Goal: Task Accomplishment & Management: Complete application form

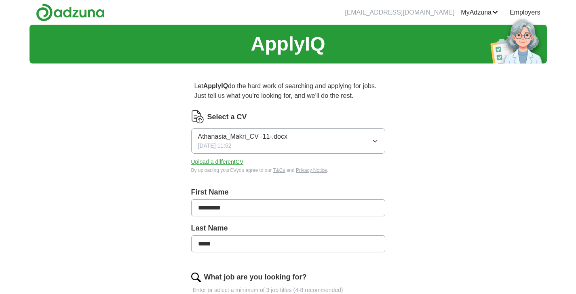
click at [304, 145] on button "Athanasia_Makri_CV -11-.docx [DATE] 11:52" at bounding box center [288, 140] width 194 height 25
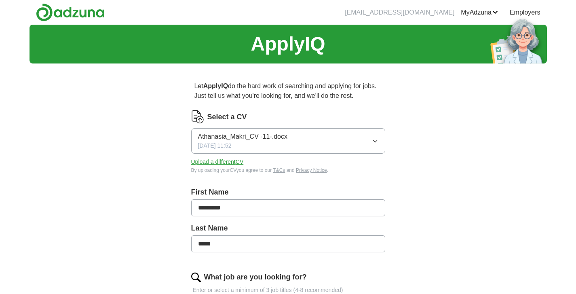
click at [230, 159] on button "Upload a different CV" at bounding box center [217, 162] width 53 height 8
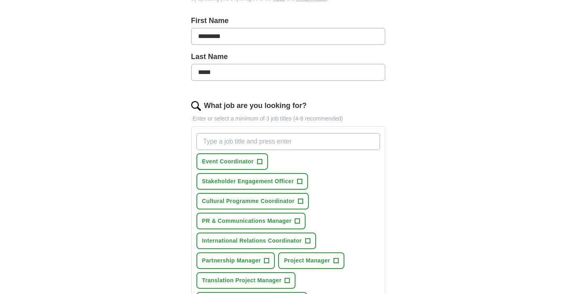
scroll to position [176, 0]
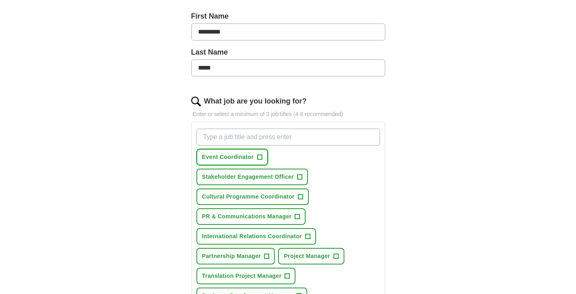
click at [230, 158] on span "Event Coordinator" at bounding box center [228, 157] width 52 height 8
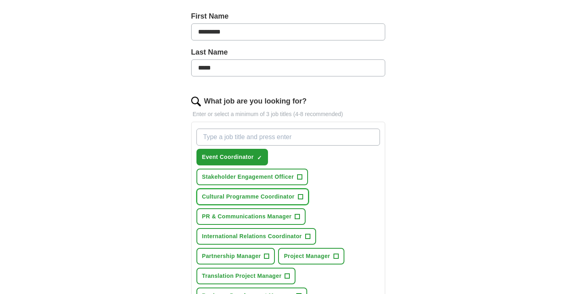
click at [233, 195] on span "Cultural Programme Coordinator" at bounding box center [248, 196] width 92 height 8
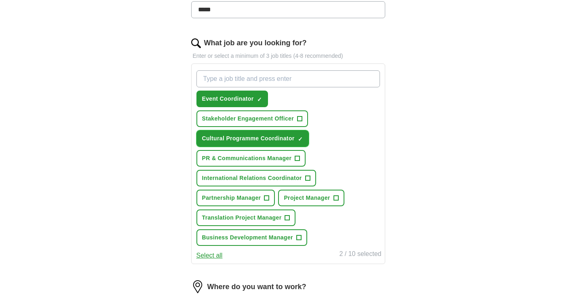
scroll to position [236, 0]
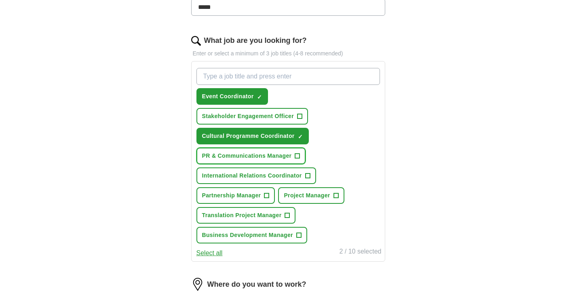
click at [260, 155] on span "PR & Communications Manager" at bounding box center [247, 155] width 90 height 8
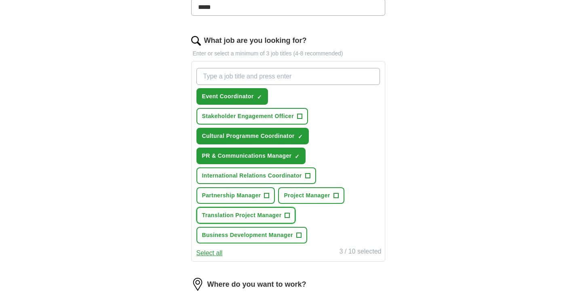
click at [258, 217] on span "Translation Project Manager" at bounding box center [242, 215] width 80 height 8
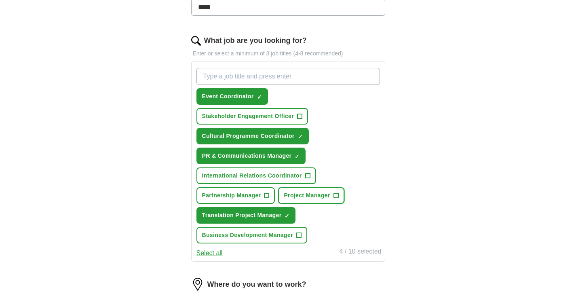
click at [306, 191] on span "Project Manager" at bounding box center [307, 195] width 46 height 8
click at [239, 179] on span "International Relations Coordinator" at bounding box center [252, 175] width 100 height 8
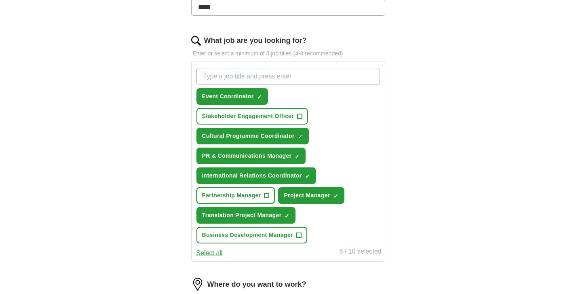
click at [236, 195] on span "Partnership Manager" at bounding box center [231, 195] width 59 height 8
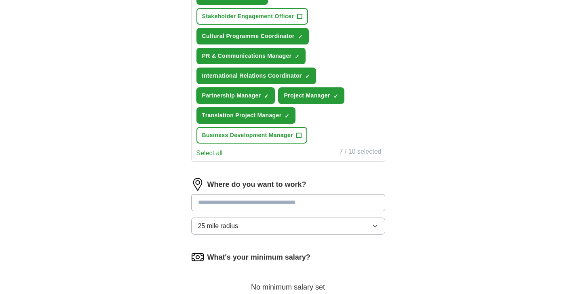
scroll to position [366, 0]
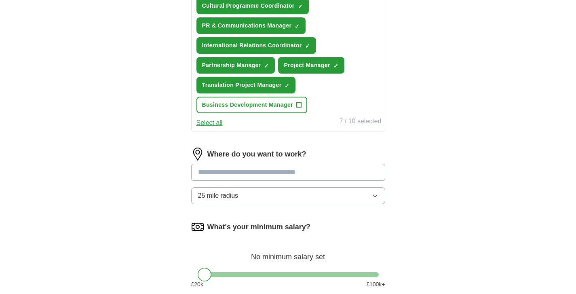
click at [260, 172] on input at bounding box center [288, 172] width 194 height 17
type input "*"
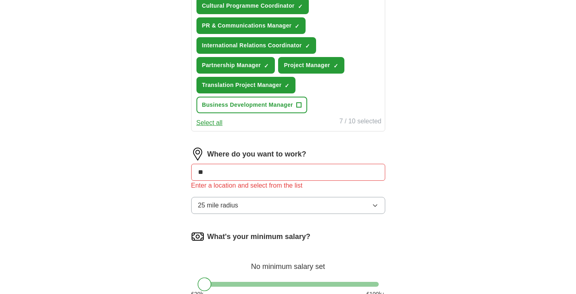
type input "*"
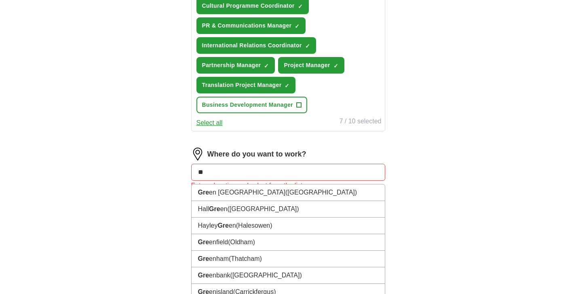
type input "*"
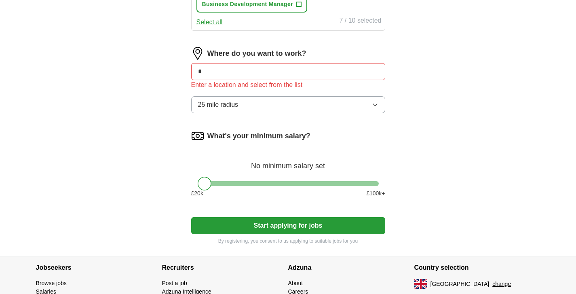
scroll to position [479, 0]
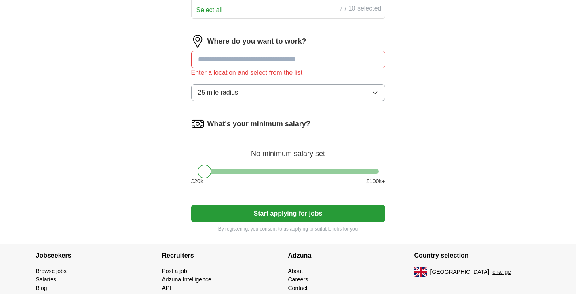
click at [272, 87] on button "25 mile radius" at bounding box center [288, 92] width 194 height 17
click at [276, 54] on input at bounding box center [288, 59] width 194 height 17
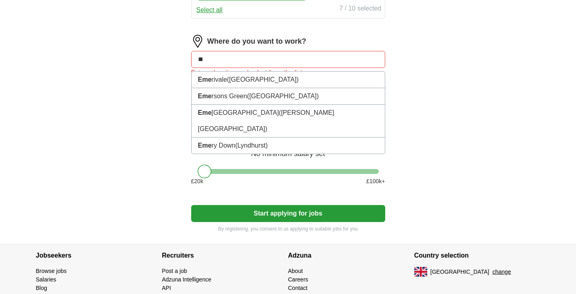
type input "*"
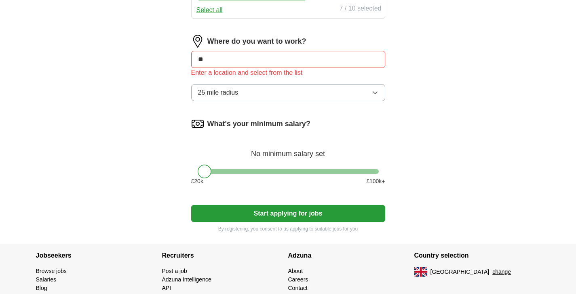
type input "***"
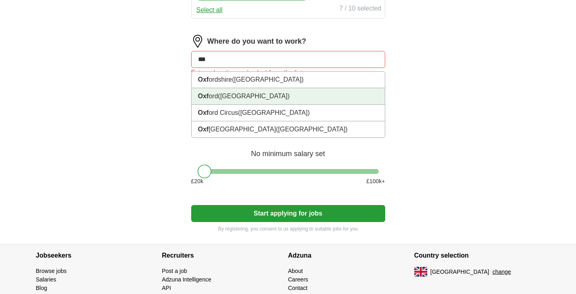
click at [269, 91] on li "Oxf ord ([GEOGRAPHIC_DATA])" at bounding box center [287, 96] width 193 height 17
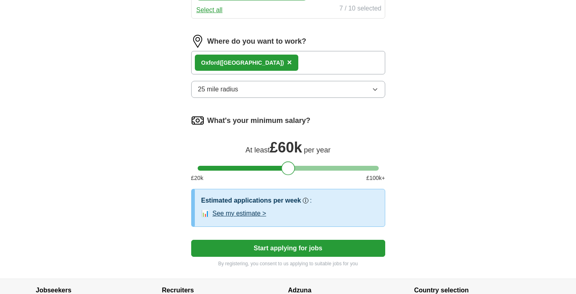
drag, startPoint x: 199, startPoint y: 165, endPoint x: 282, endPoint y: 166, distance: 83.6
click at [282, 166] on div at bounding box center [288, 168] width 14 height 14
click at [310, 249] on button "Start applying for jobs" at bounding box center [288, 247] width 194 height 17
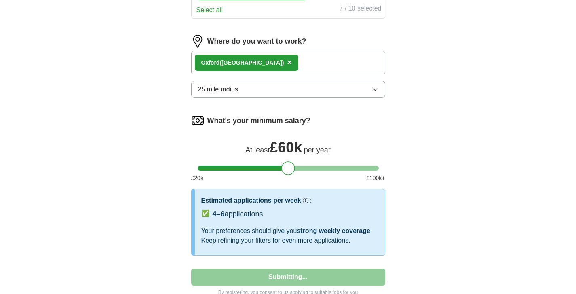
select select "**"
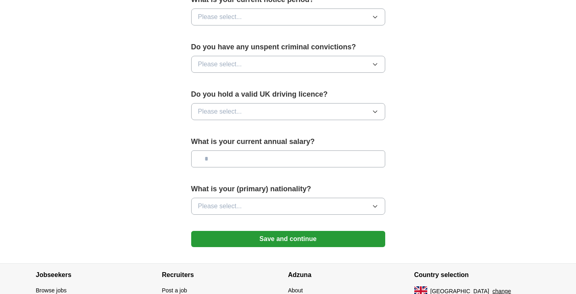
scroll to position [491, 0]
